Goal: Ask a question

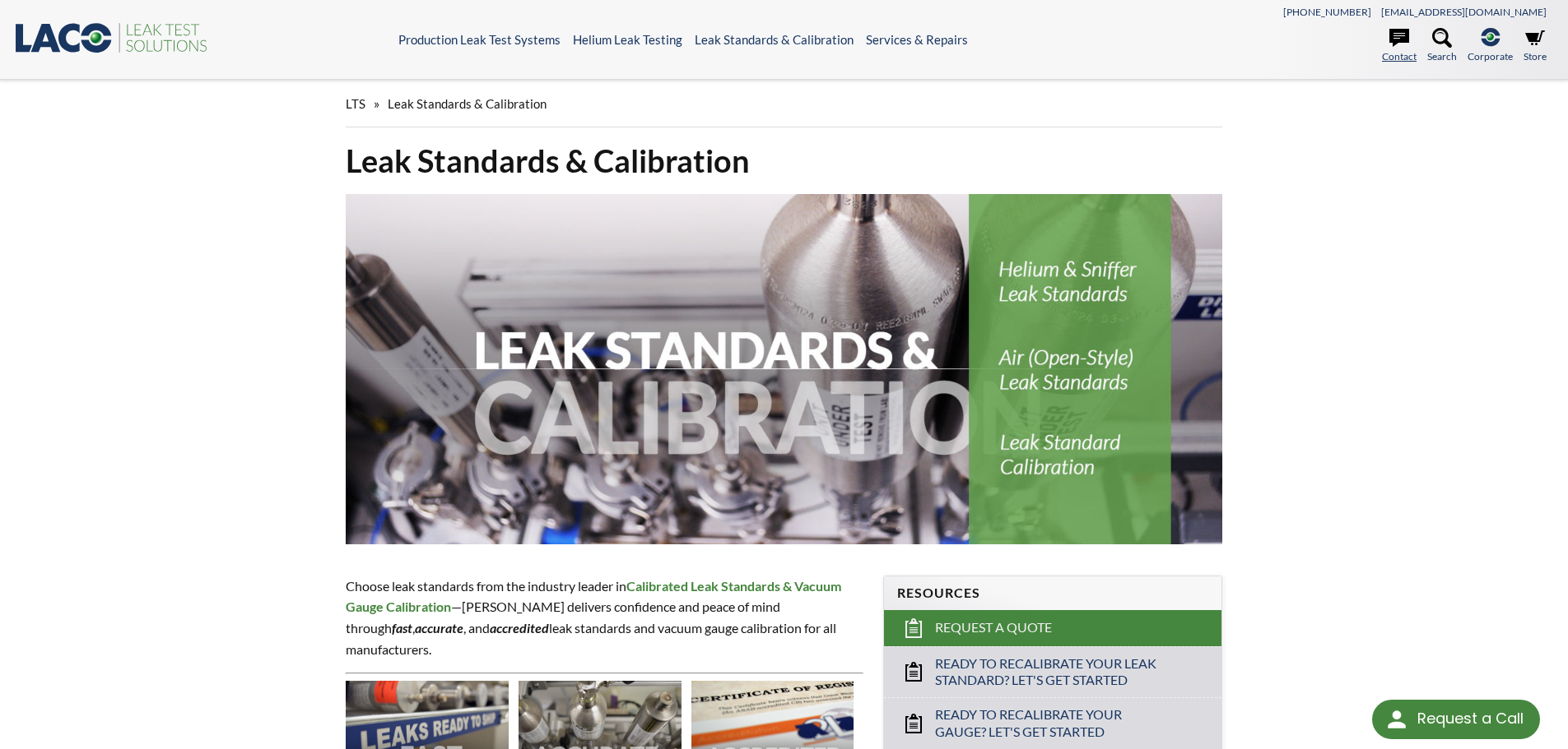
click at [1396, 41] on icon at bounding box center [1399, 38] width 20 height 18
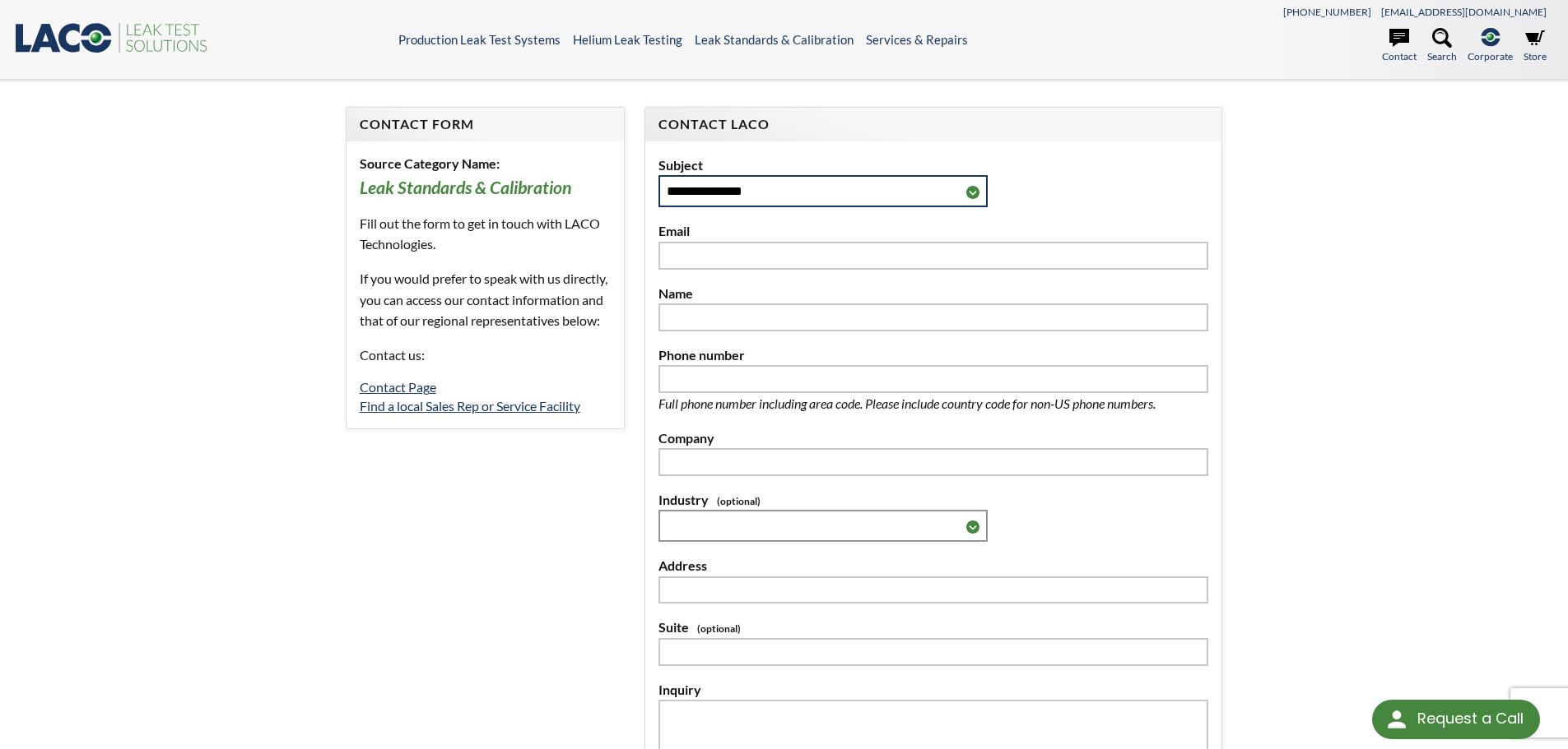
click at [700, 189] on select "**********" at bounding box center [823, 191] width 329 height 32
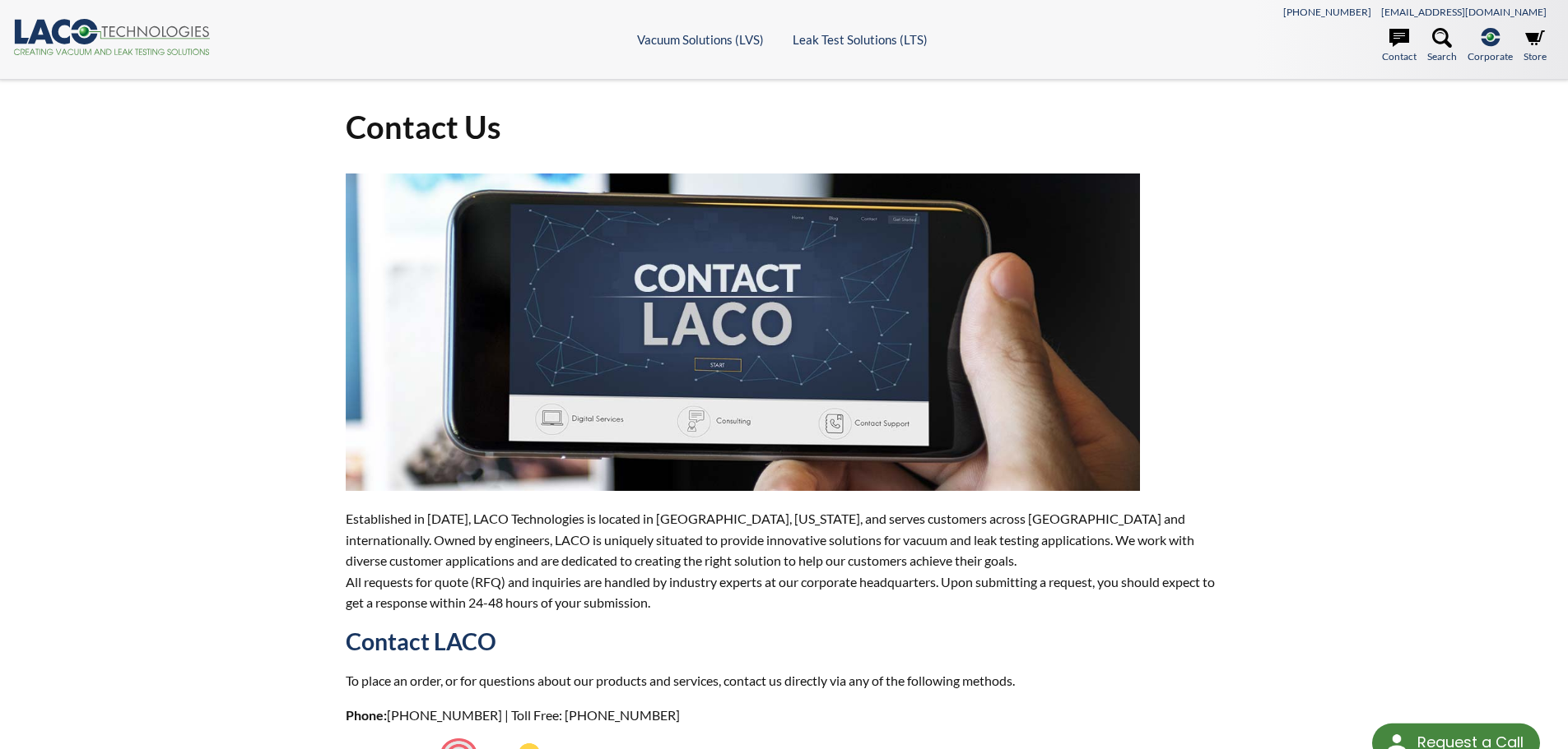
select select "Language Translate Widget"
